Goal: Transaction & Acquisition: Obtain resource

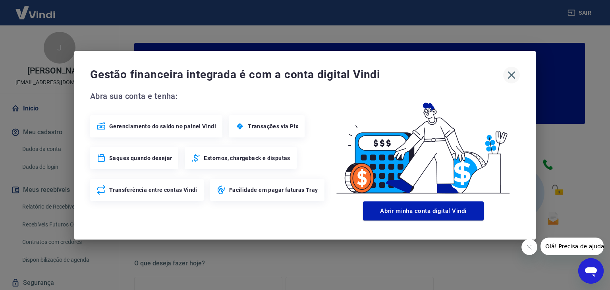
click at [511, 72] on icon "button" at bounding box center [511, 75] width 13 height 13
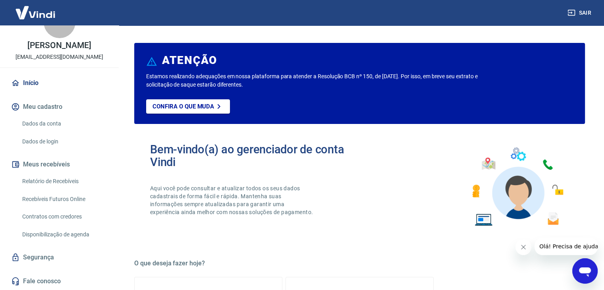
scroll to position [34, 0]
click at [48, 182] on link "Relatório de Recebíveis" at bounding box center [64, 181] width 90 height 16
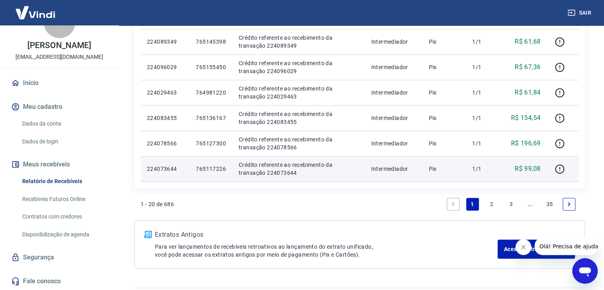
scroll to position [516, 0]
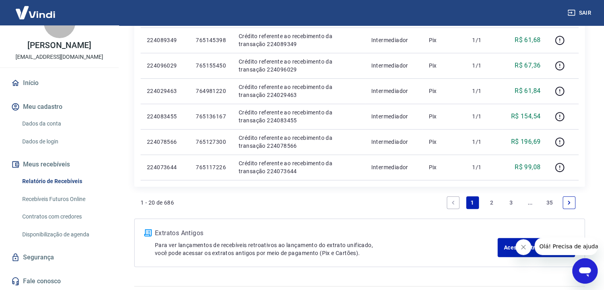
click at [566, 204] on link "Next page" at bounding box center [569, 202] width 13 height 13
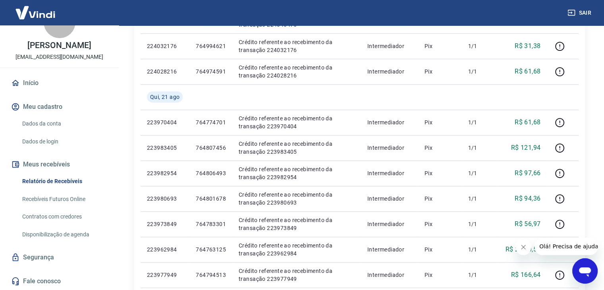
scroll to position [522, 0]
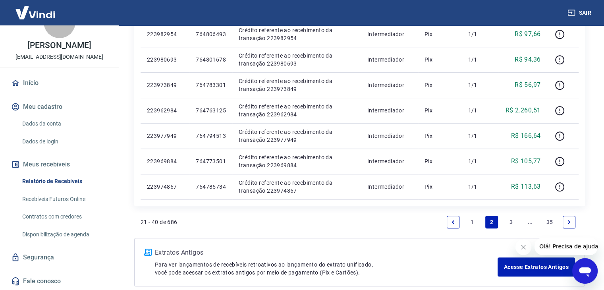
click at [574, 222] on link "Next page" at bounding box center [569, 222] width 13 height 13
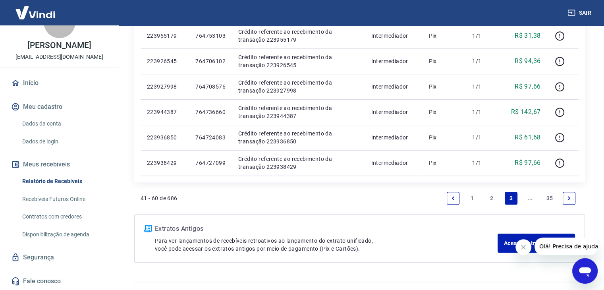
scroll to position [537, 0]
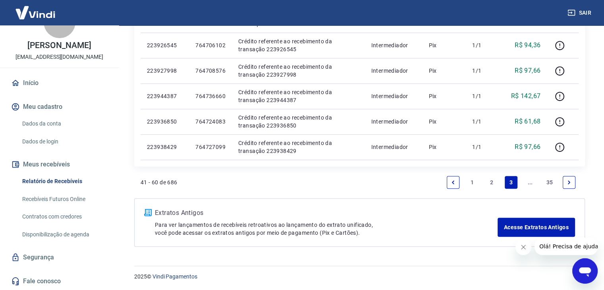
click at [572, 183] on icon "Next page" at bounding box center [569, 183] width 6 height 6
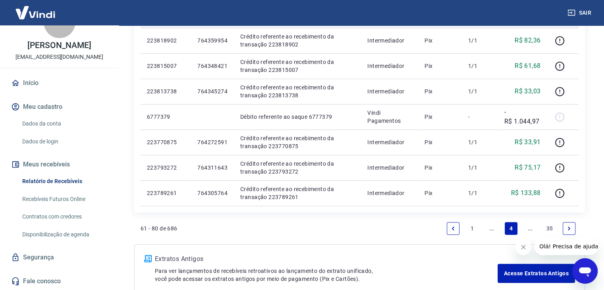
scroll to position [516, 0]
click at [566, 227] on icon "Next page" at bounding box center [569, 228] width 6 height 6
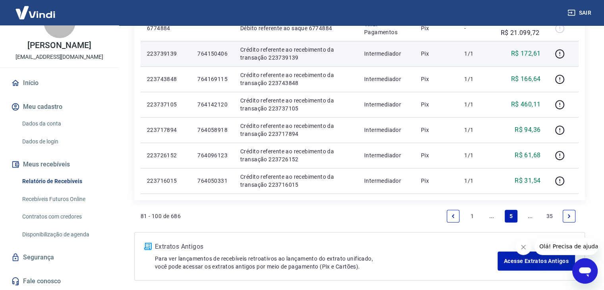
scroll to position [516, 0]
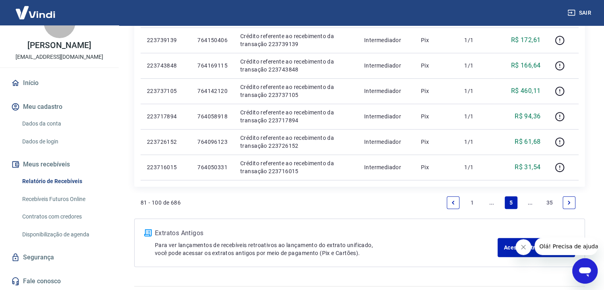
click at [576, 203] on li "Pagination" at bounding box center [569, 202] width 19 height 19
click at [570, 203] on link "Next page" at bounding box center [569, 202] width 13 height 13
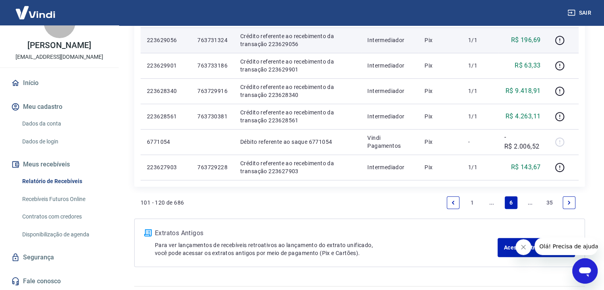
scroll to position [556, 0]
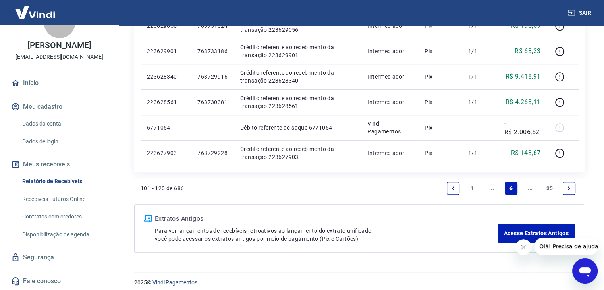
click at [570, 191] on link "Next page" at bounding box center [569, 188] width 13 height 13
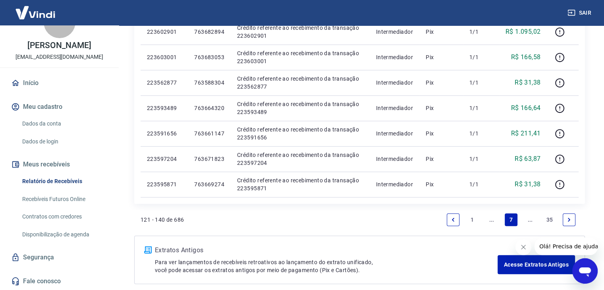
scroll to position [516, 0]
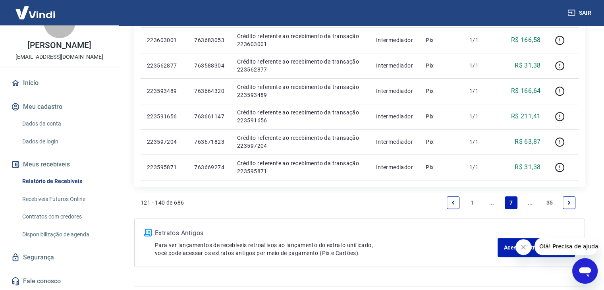
click at [569, 203] on icon "Next page" at bounding box center [569, 203] width 2 height 4
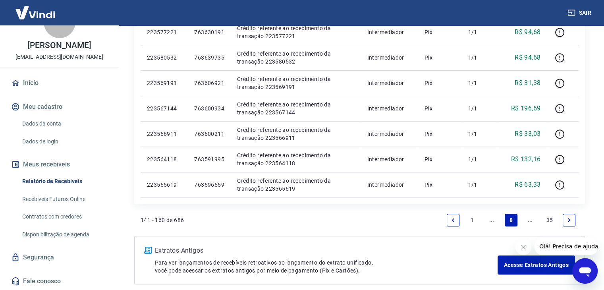
scroll to position [516, 0]
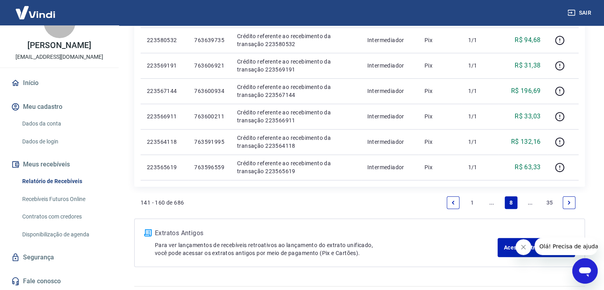
click at [567, 203] on icon "Next page" at bounding box center [569, 203] width 6 height 6
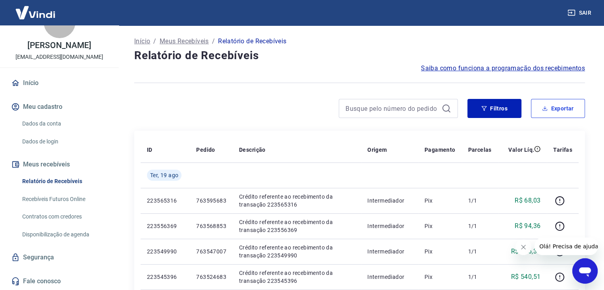
drag, startPoint x: 547, startPoint y: 107, endPoint x: 156, endPoint y: 110, distance: 390.9
click at [156, 110] on div "Filtros Exportar" at bounding box center [359, 108] width 451 height 19
click at [561, 106] on button "Exportar" at bounding box center [558, 108] width 54 height 19
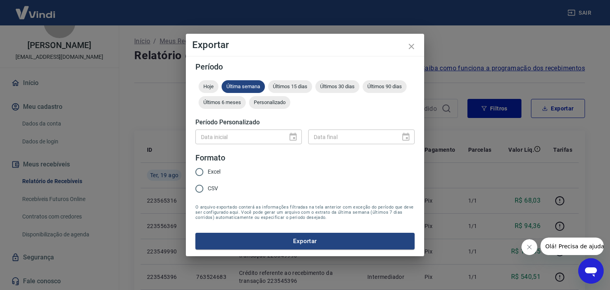
click at [294, 135] on div "Data inicial" at bounding box center [248, 137] width 106 height 15
click at [274, 104] on span "Personalizado" at bounding box center [269, 102] width 41 height 6
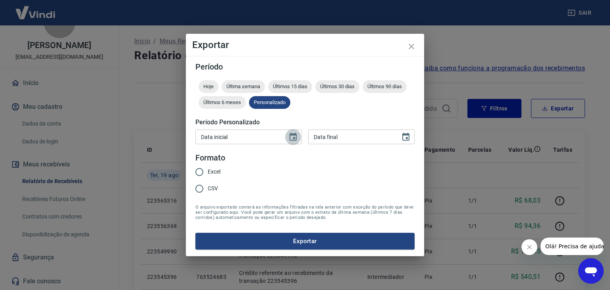
click at [294, 137] on icon "Choose date" at bounding box center [293, 137] width 7 height 8
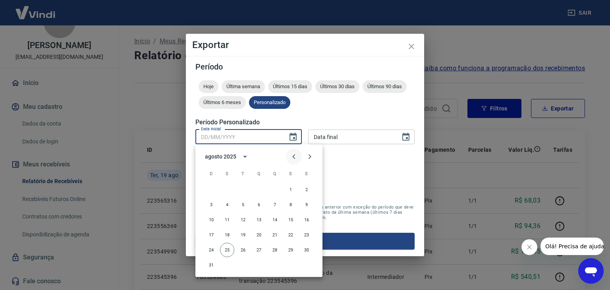
click at [292, 157] on icon "Previous month" at bounding box center [294, 157] width 10 height 10
click at [239, 190] on button "1" at bounding box center [243, 189] width 14 height 14
type input "[DATE]"
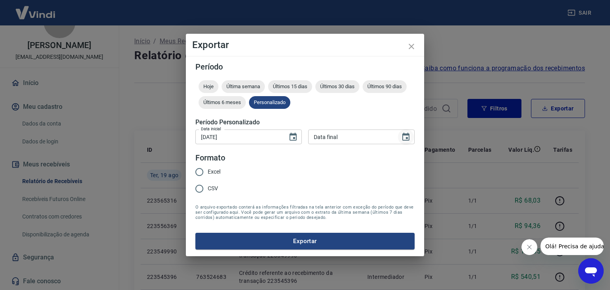
click at [405, 135] on icon "Choose date" at bounding box center [405, 137] width 7 height 8
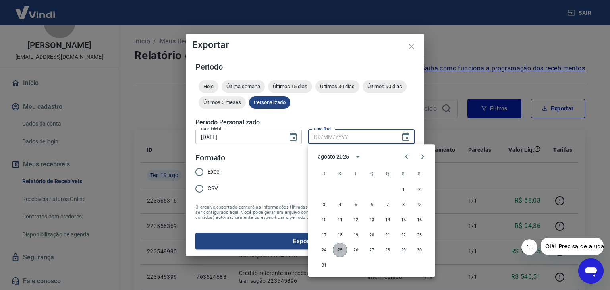
click at [337, 250] on button "25" at bounding box center [340, 250] width 14 height 14
type input "[DATE]"
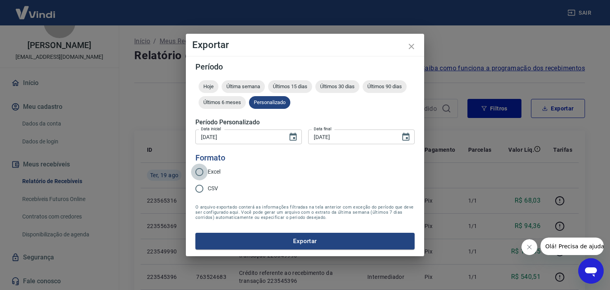
click at [201, 170] on input "Excel" at bounding box center [199, 172] width 17 height 17
radio input "true"
click at [316, 239] on button "Exportar" at bounding box center [304, 241] width 219 height 17
